Goal: Task Accomplishment & Management: Use online tool/utility

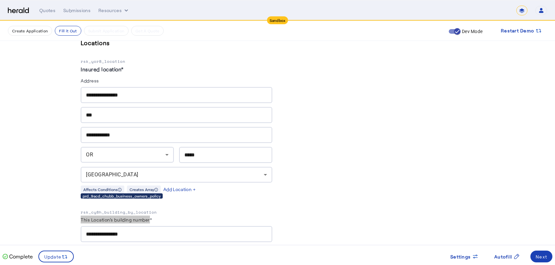
scroll to position [266, 0]
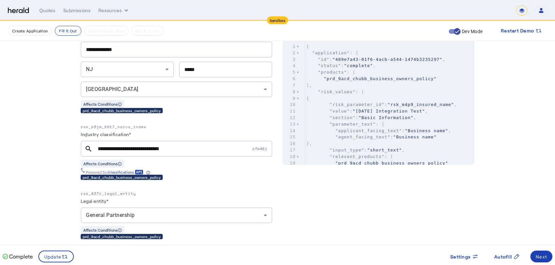
click at [262, 148] on span "sfm48j" at bounding box center [262, 149] width 20 height 6
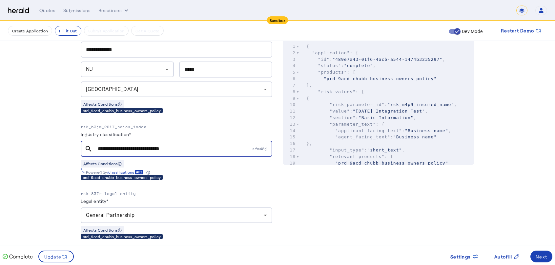
click at [262, 148] on span "sfm48j" at bounding box center [262, 149] width 20 height 6
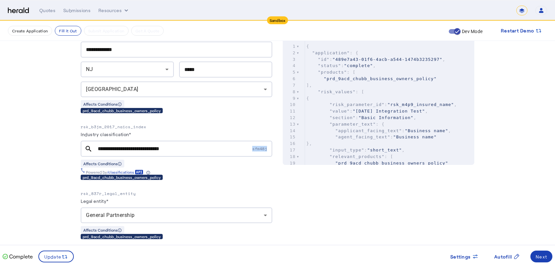
click at [262, 148] on span "sfm48j" at bounding box center [262, 149] width 20 height 6
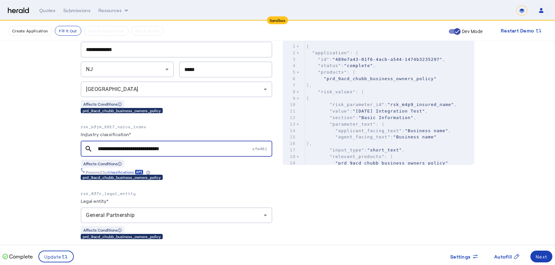
click at [262, 148] on span "sfm48j" at bounding box center [262, 149] width 20 height 6
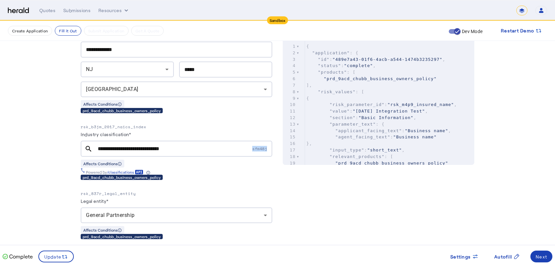
click at [262, 148] on span "sfm48j" at bounding box center [262, 149] width 20 height 6
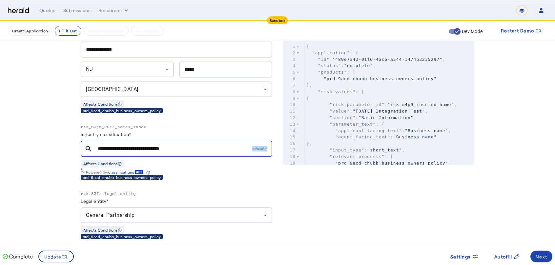
click at [262, 148] on span "sfm48j" at bounding box center [262, 149] width 20 height 6
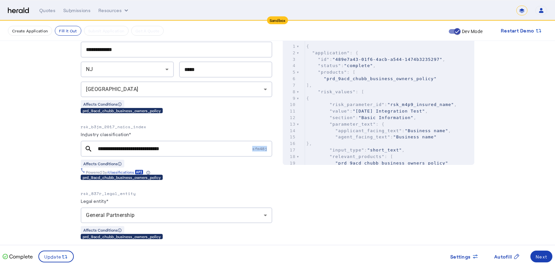
click at [262, 148] on span "sfm48j" at bounding box center [262, 149] width 20 height 6
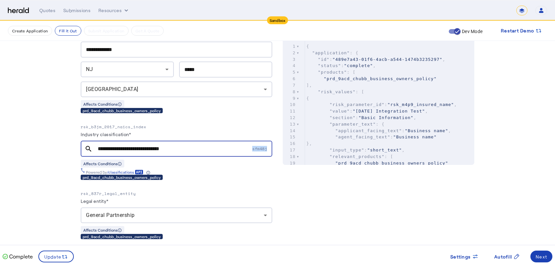
click at [262, 148] on span "sfm48j" at bounding box center [262, 149] width 20 height 6
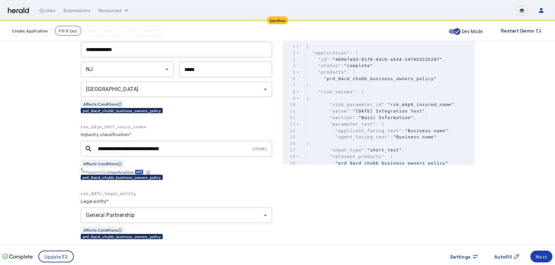
drag, startPoint x: 259, startPoint y: 147, endPoint x: 424, endPoint y: 152, distance: 165.0
click at [424, 152] on pre ""input_type" : "short_text" ," at bounding box center [389, 150] width 169 height 7
type input "*******"
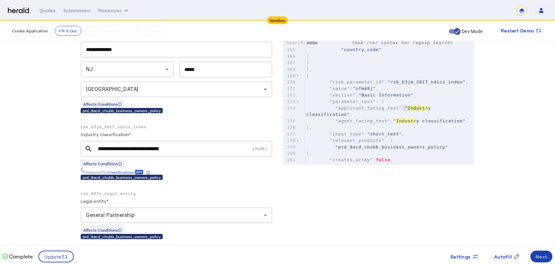
scroll to position [1062, 0]
type textarea "******"
click at [367, 91] on span ""sfm48j"" at bounding box center [363, 88] width 23 height 5
